Goal: Task Accomplishment & Management: Manage account settings

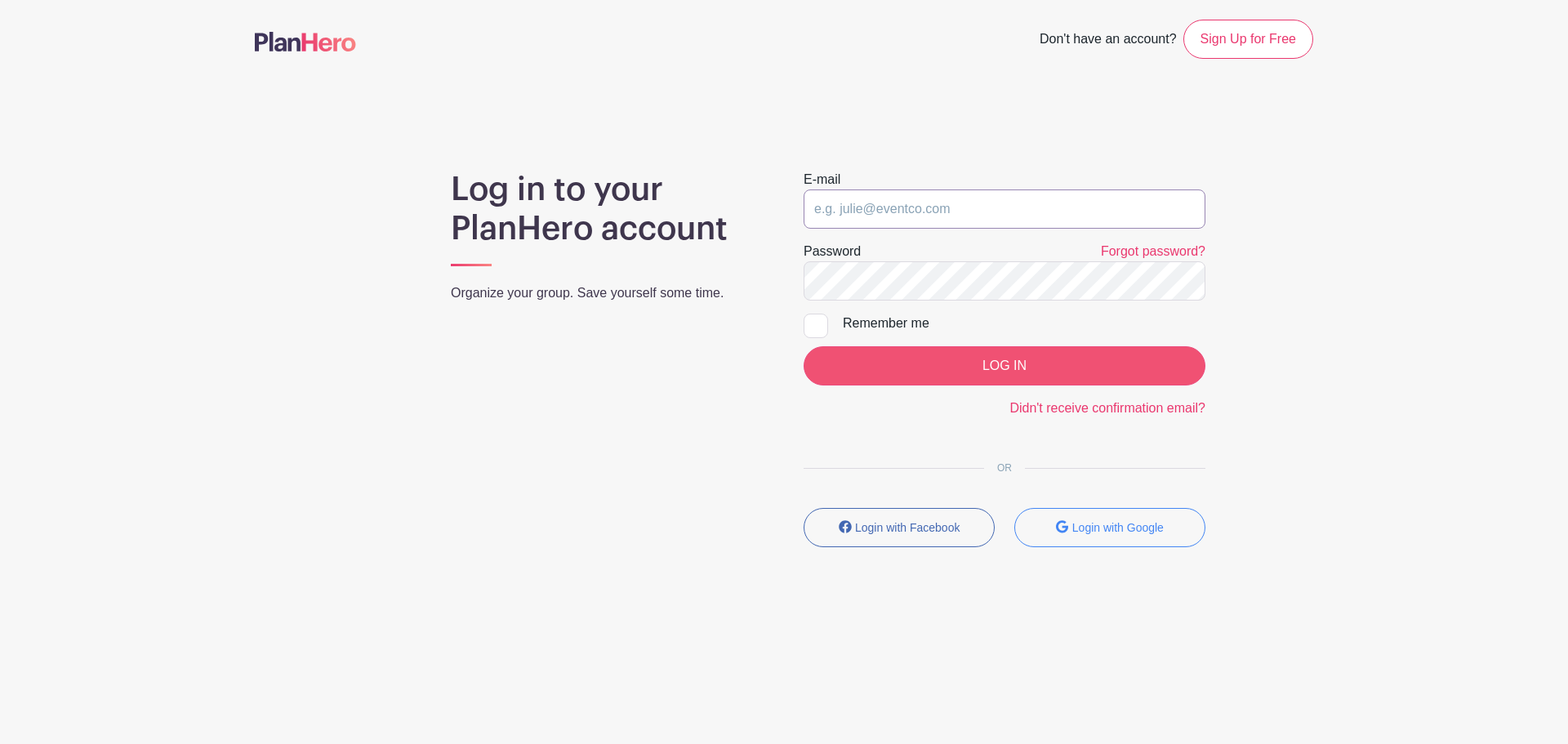
type input "[EMAIL_ADDRESS][DOMAIN_NAME]"
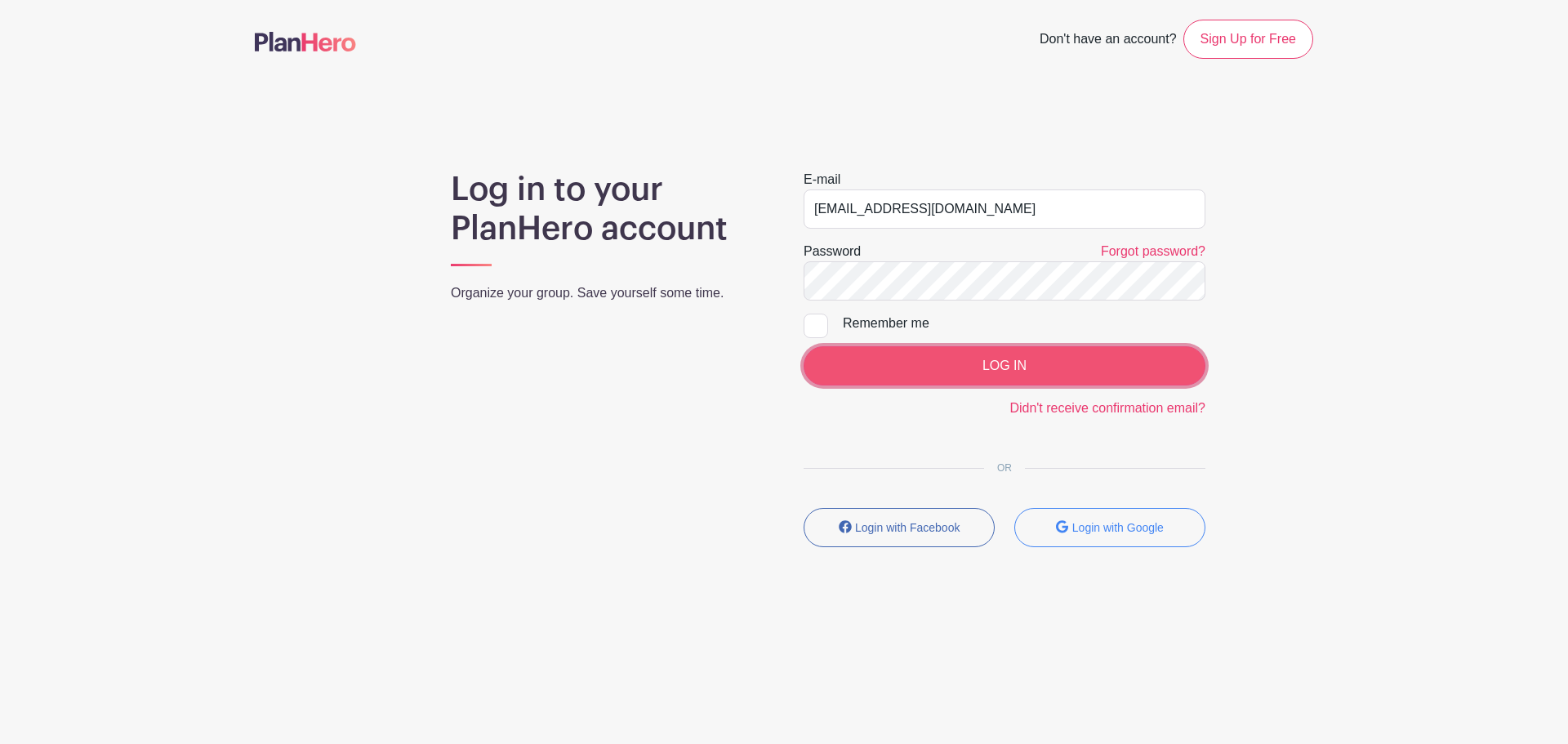
click at [947, 351] on input "LOG IN" at bounding box center [1005, 365] width 402 height 39
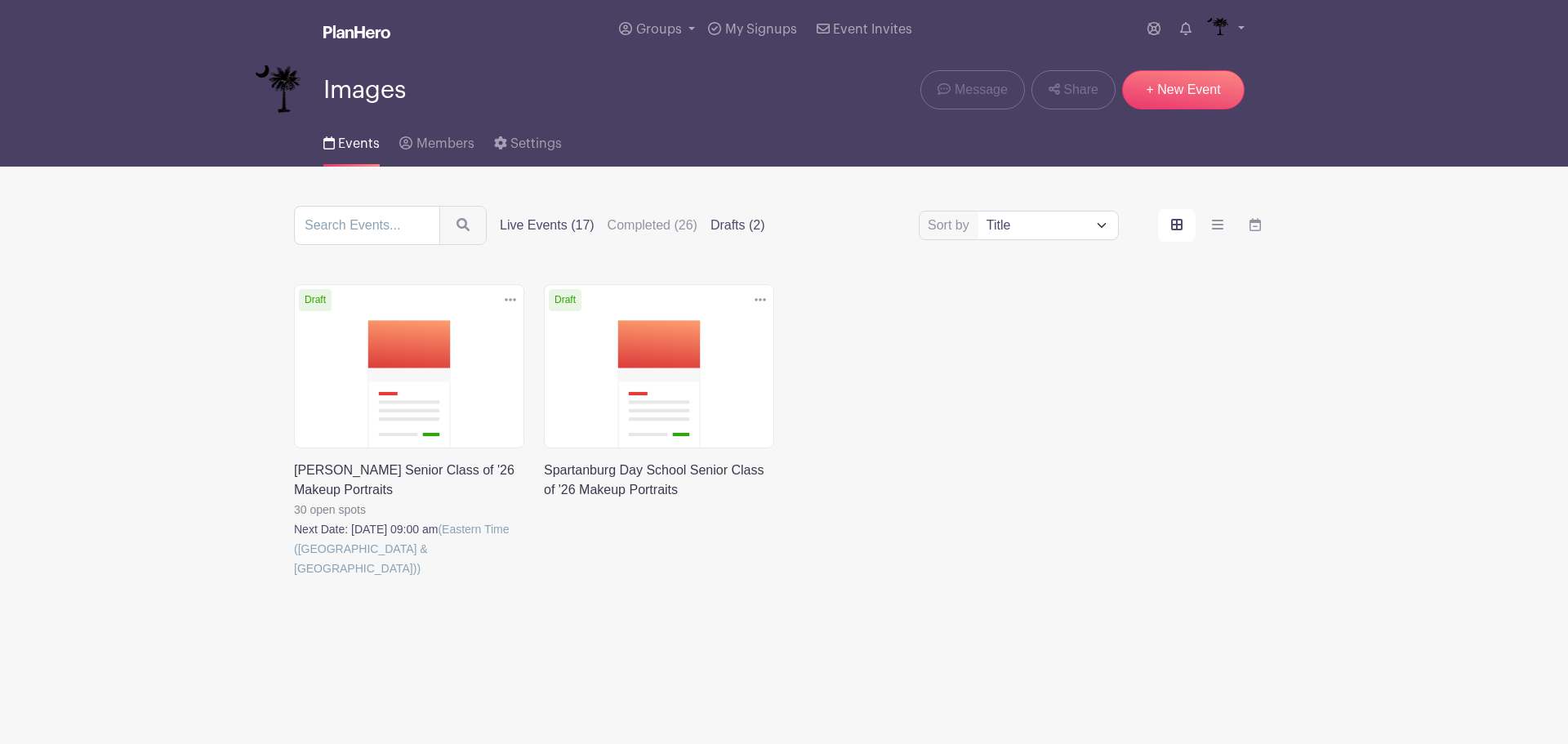
click at [553, 225] on label "Live Events (17)" at bounding box center [546, 226] width 95 height 20
click at [0, 0] on input "Live Events (17)" at bounding box center [0, 0] width 0 height 0
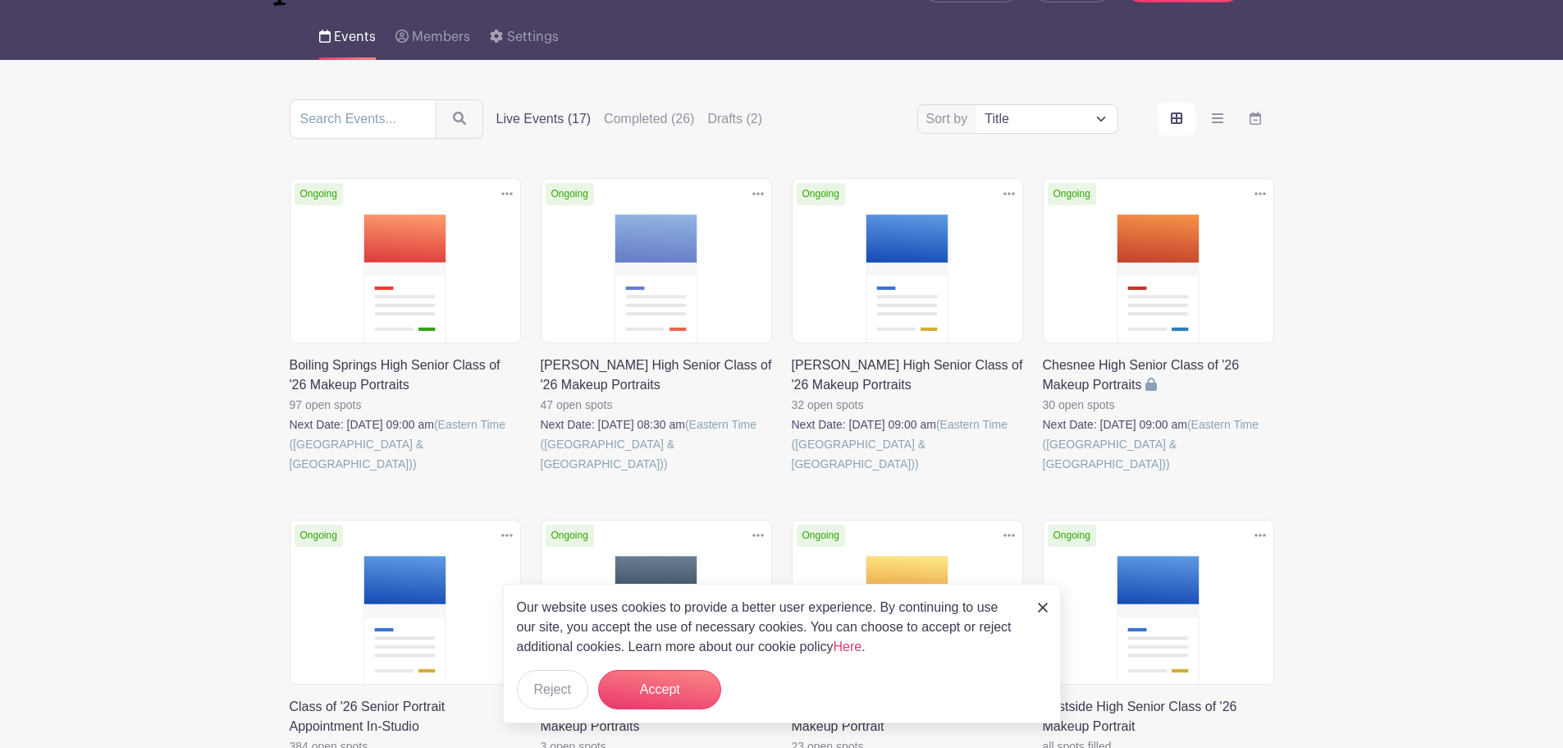
scroll to position [246, 0]
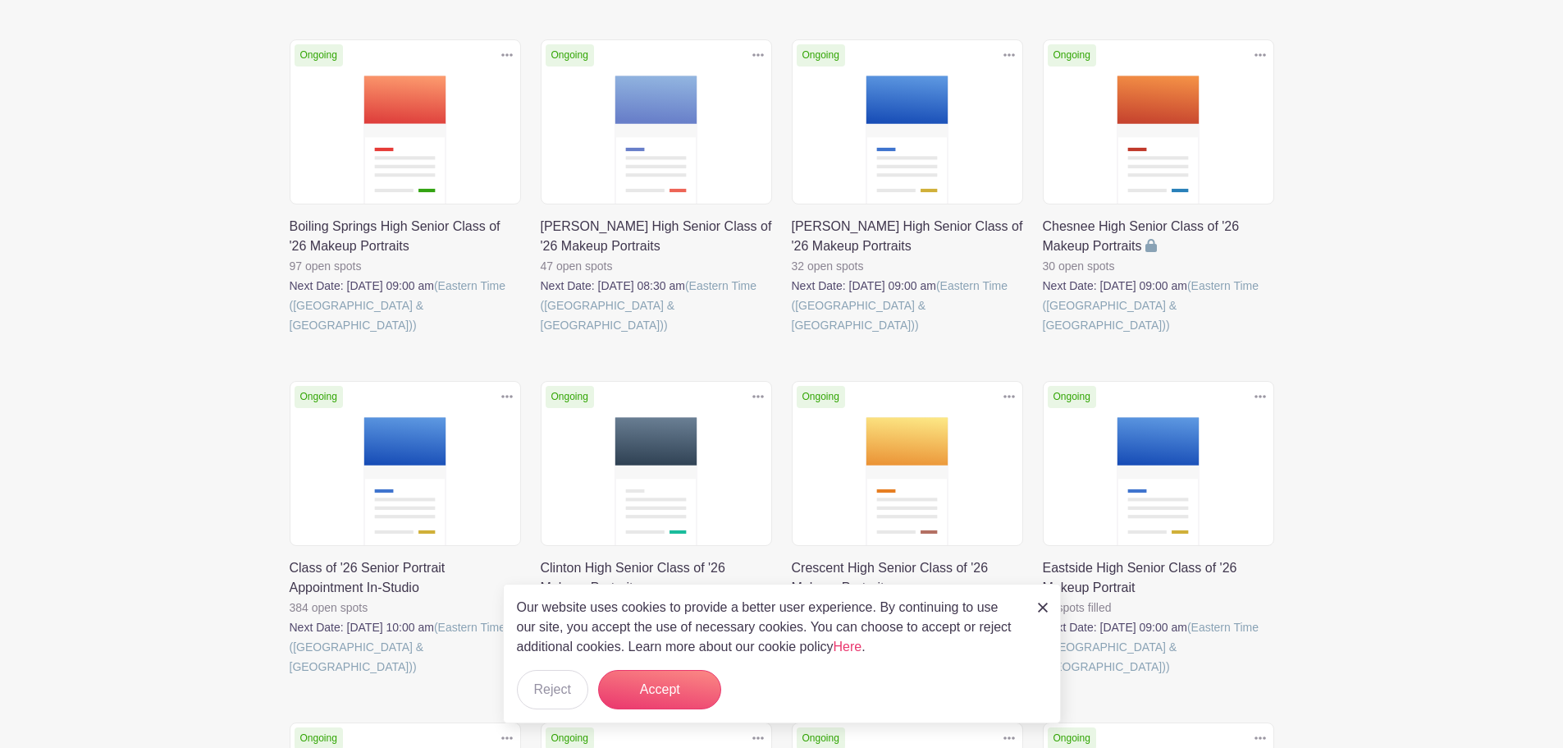
click at [290, 676] on link at bounding box center [290, 676] width 0 height 0
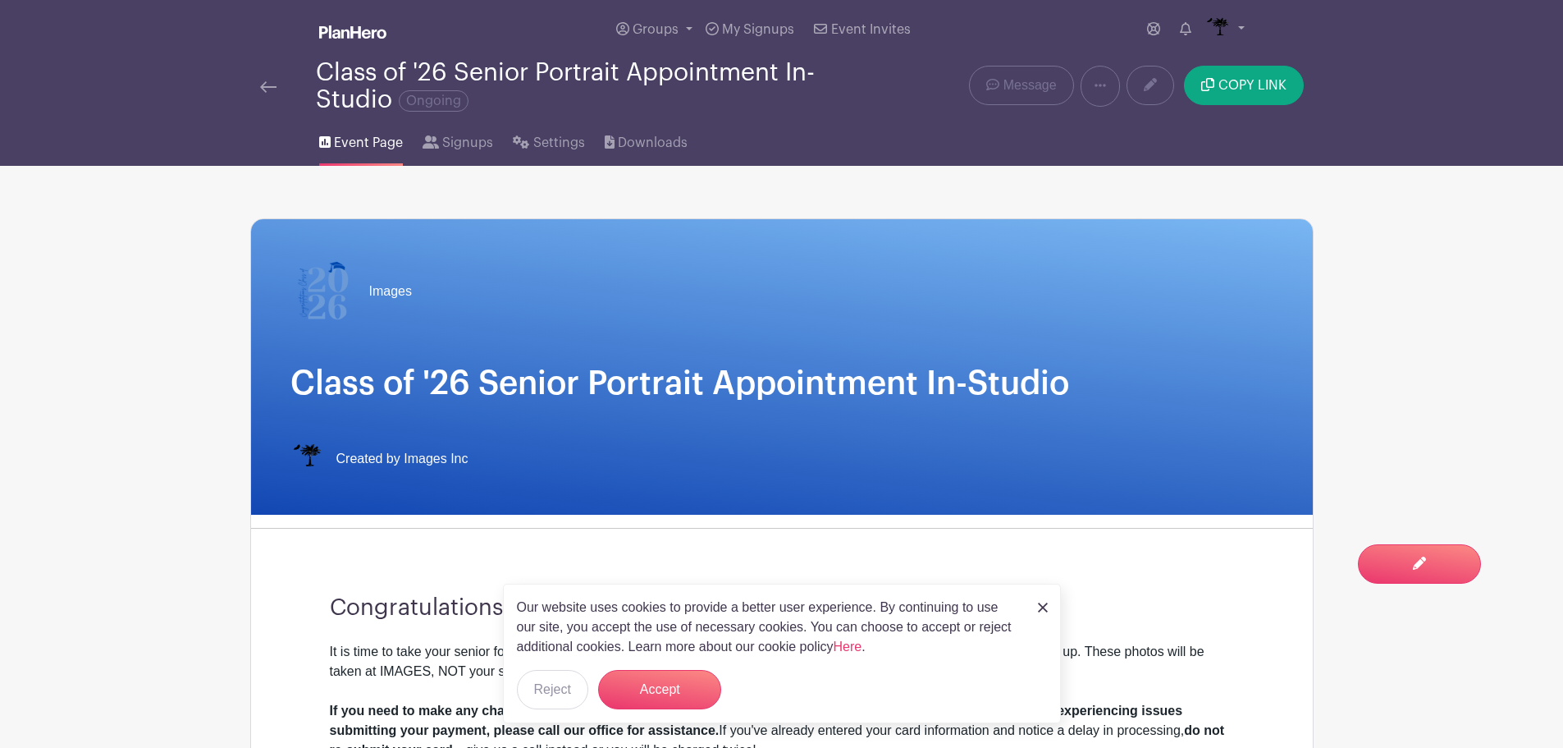
click at [267, 83] on img at bounding box center [268, 86] width 16 height 11
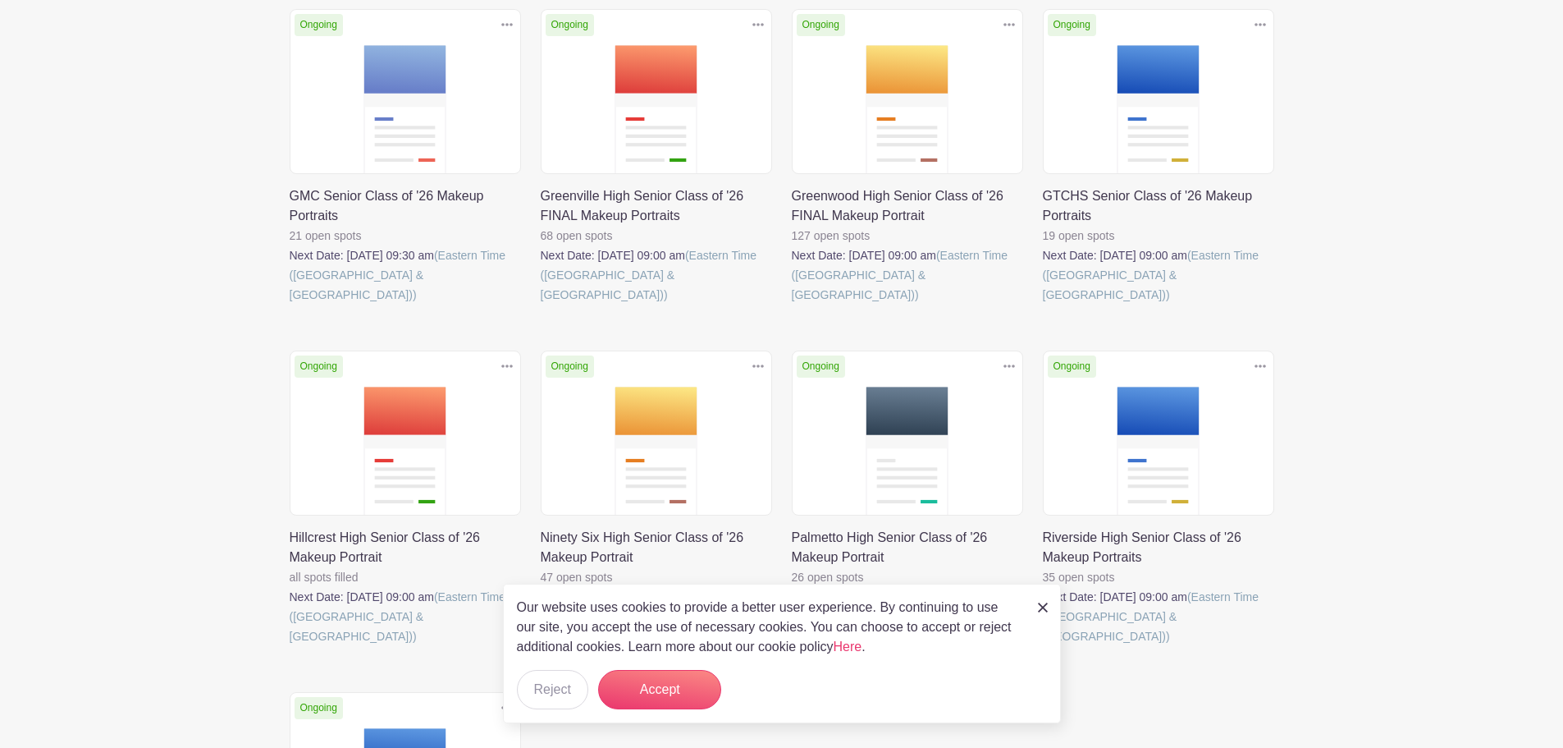
scroll to position [1067, 0]
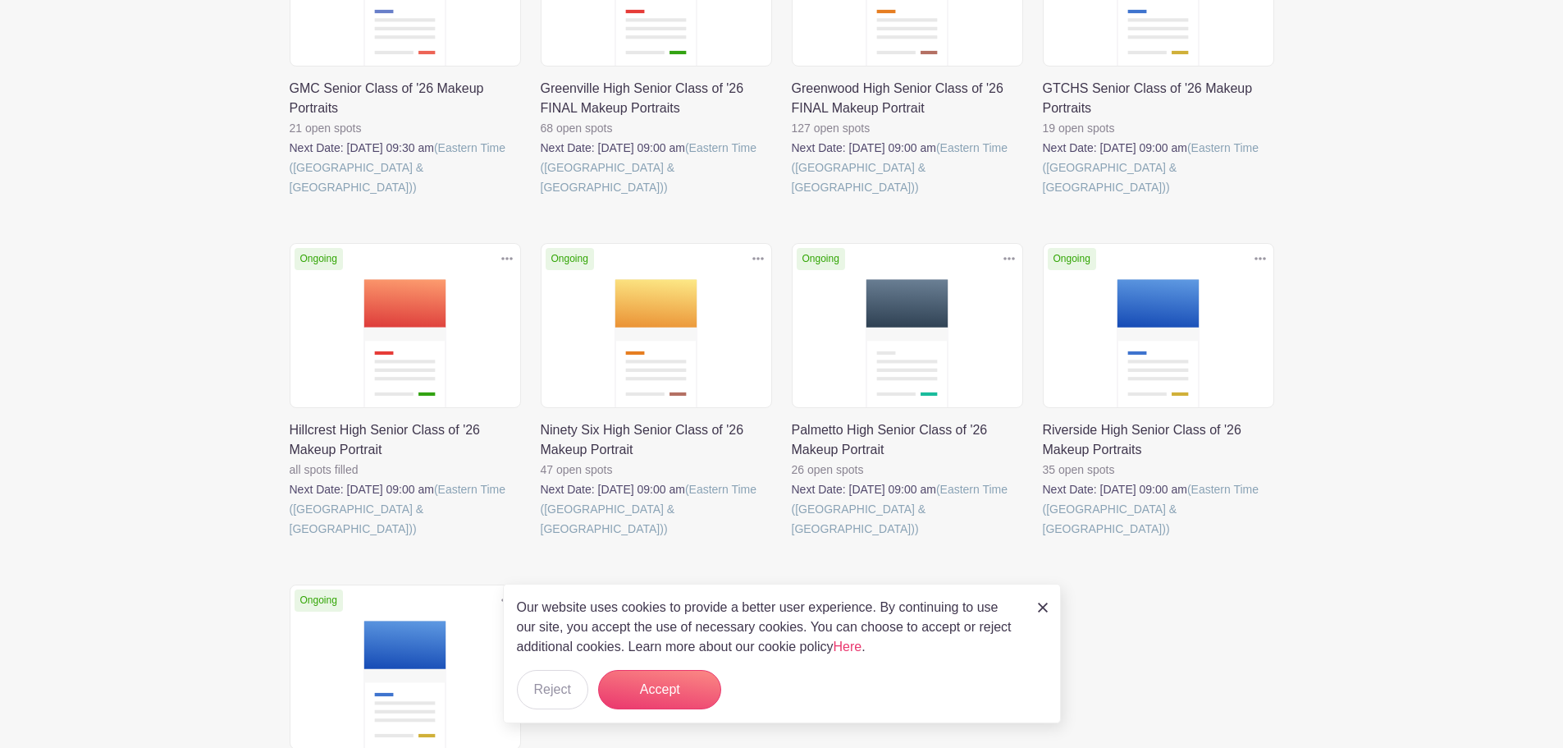
click at [792, 538] on link at bounding box center [792, 538] width 0 height 0
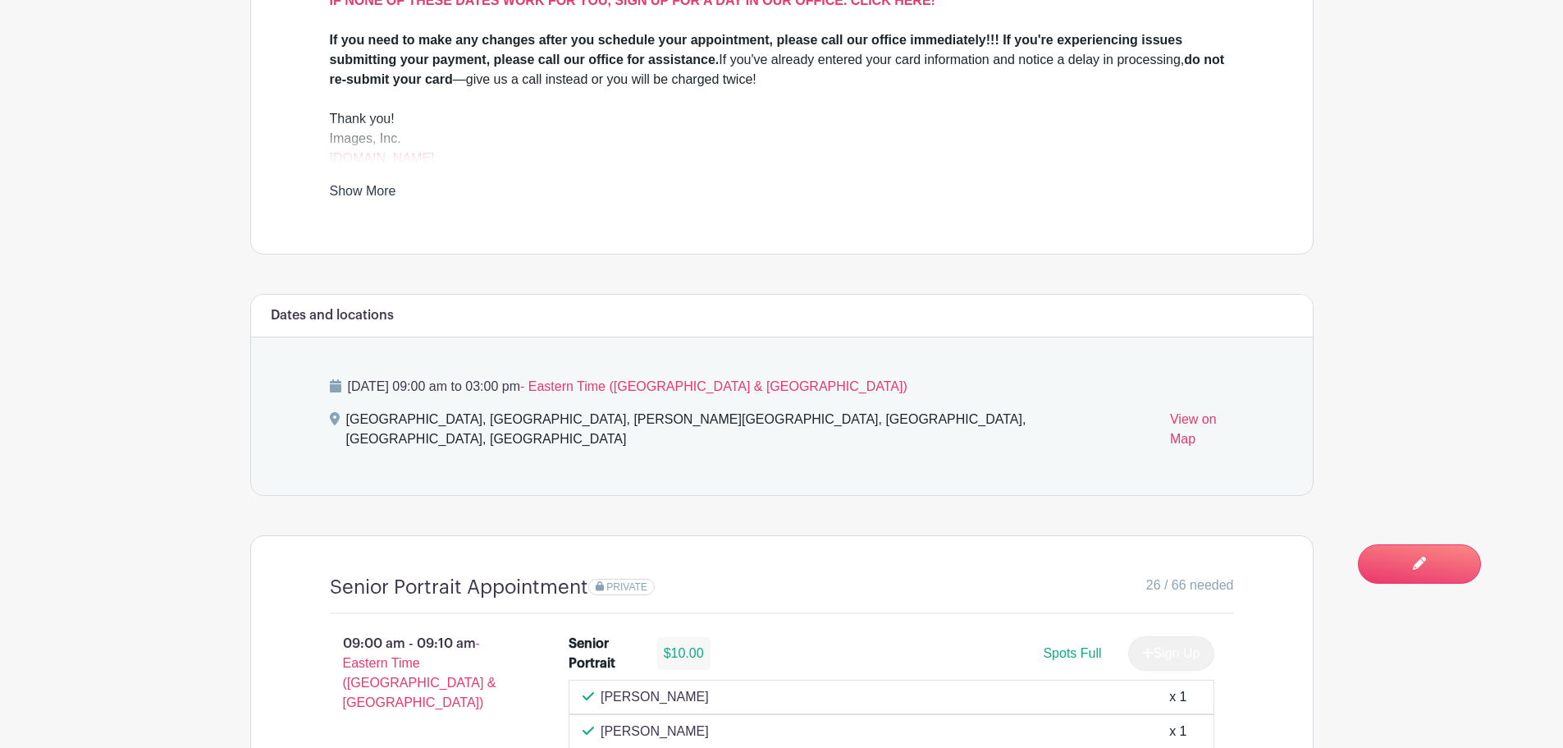
scroll to position [739, 0]
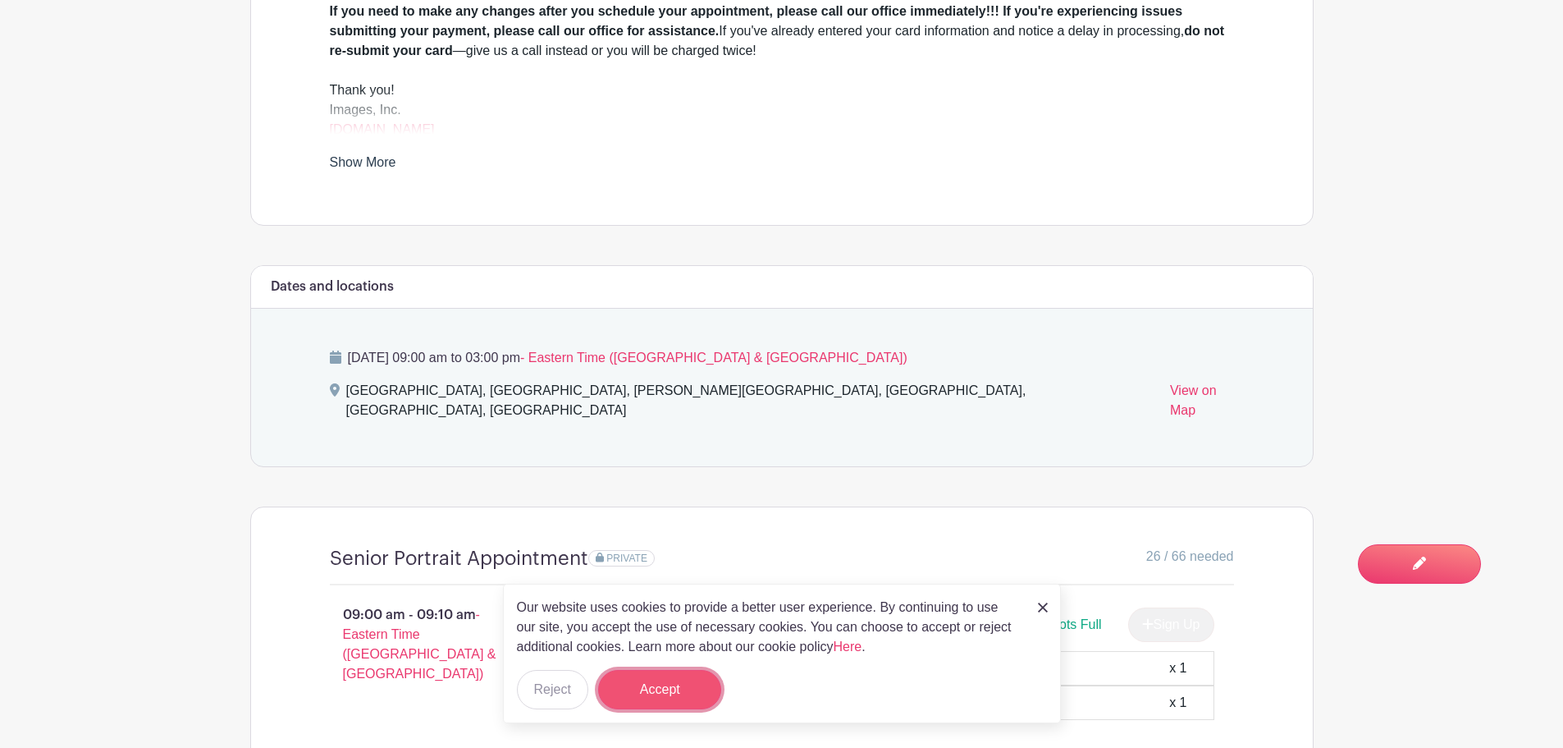
click at [665, 689] on button "Accept" at bounding box center [659, 689] width 123 height 39
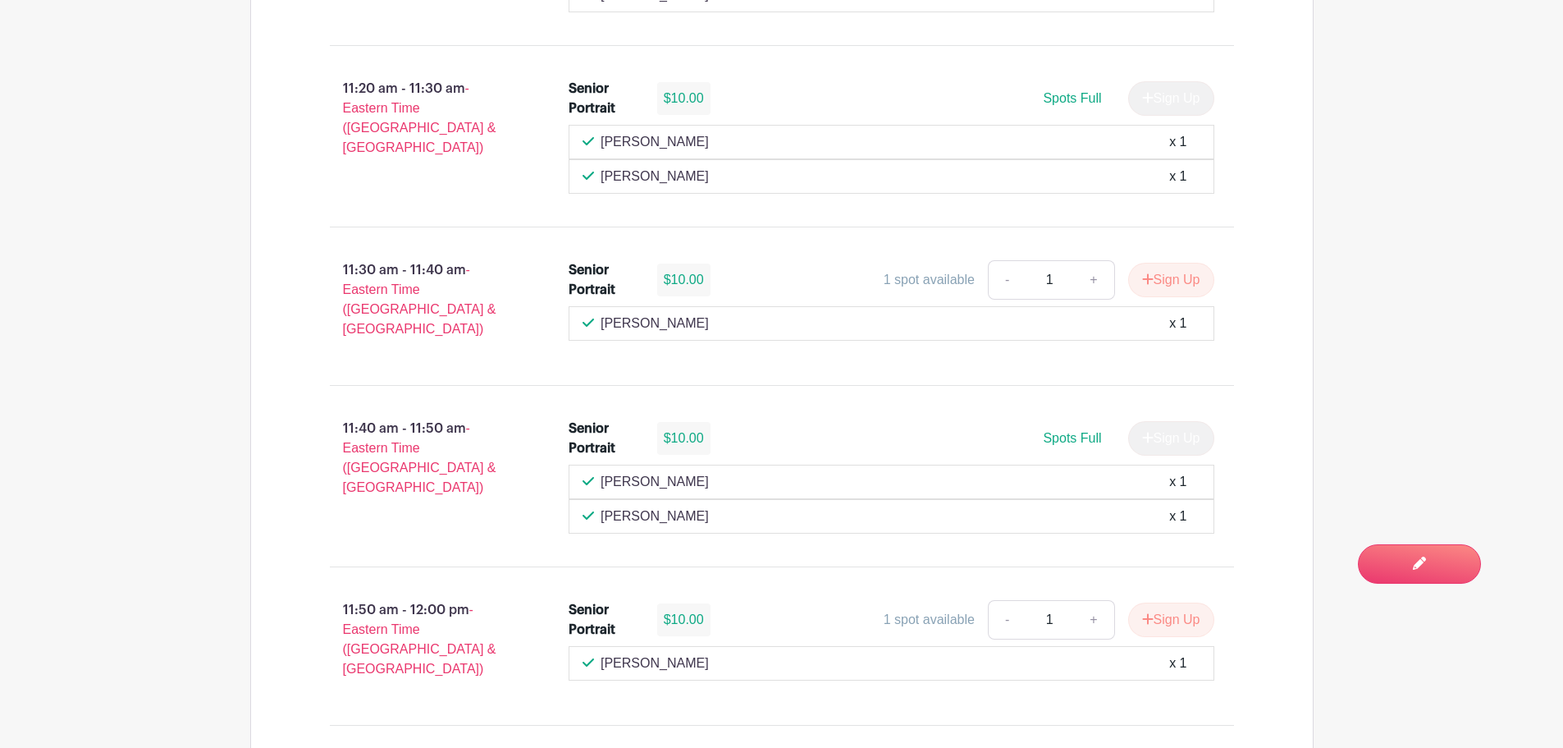
scroll to position [4021, 0]
